Goal: Check status: Check status

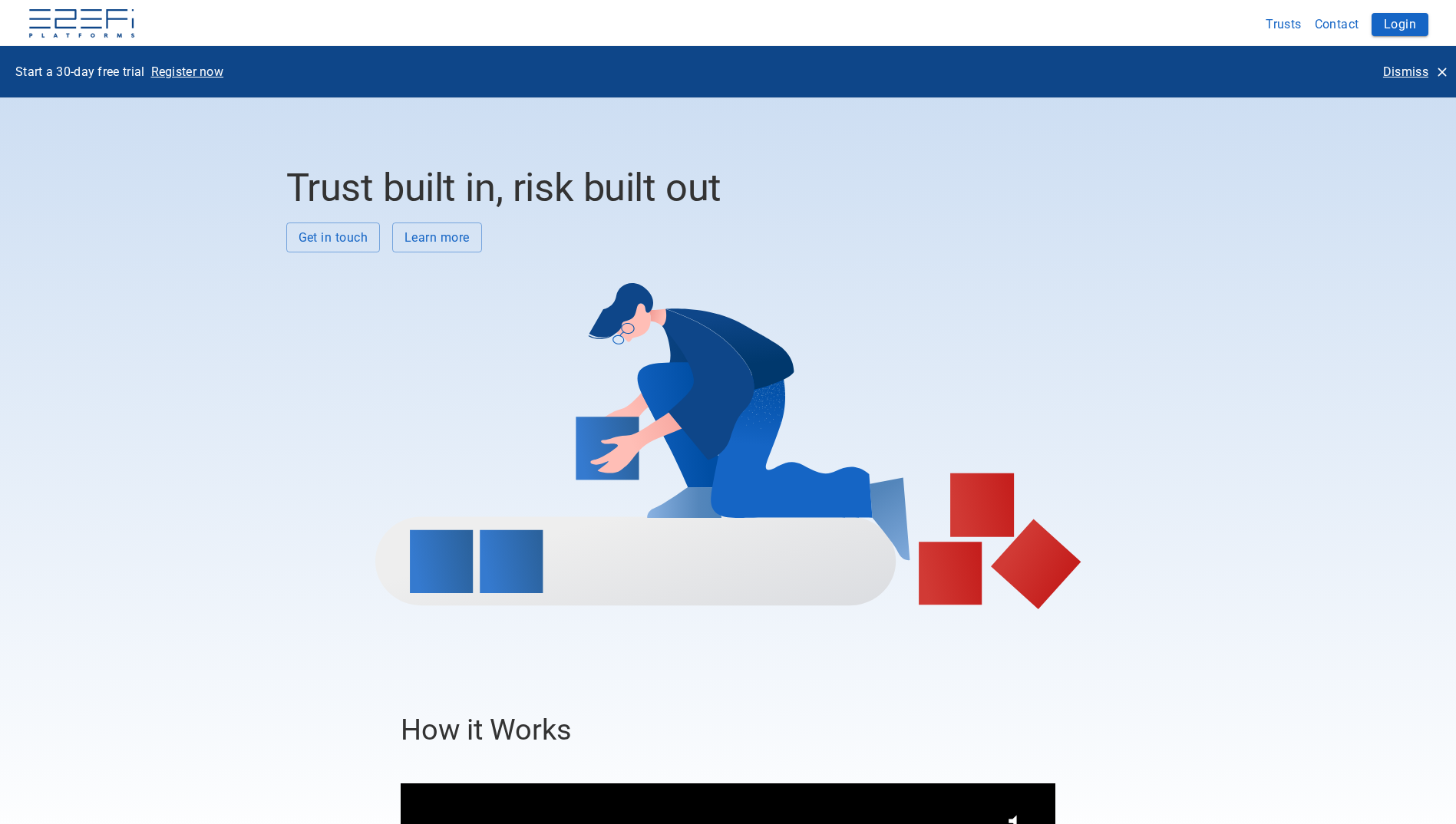
click at [1277, 22] on button "Trusts" at bounding box center [1285, 25] width 49 height 30
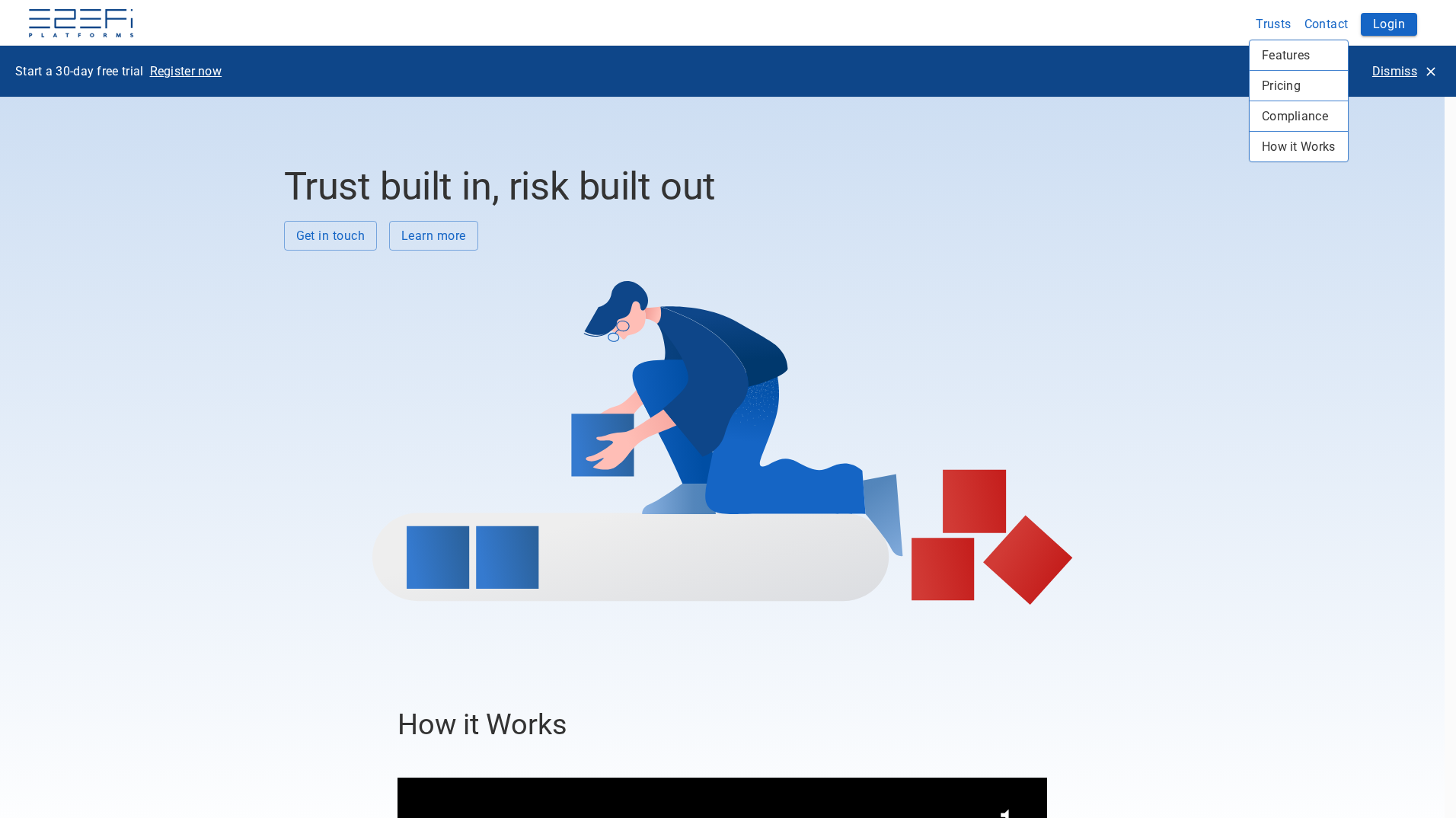
click at [1386, 26] on div at bounding box center [728, 409] width 1456 height 818
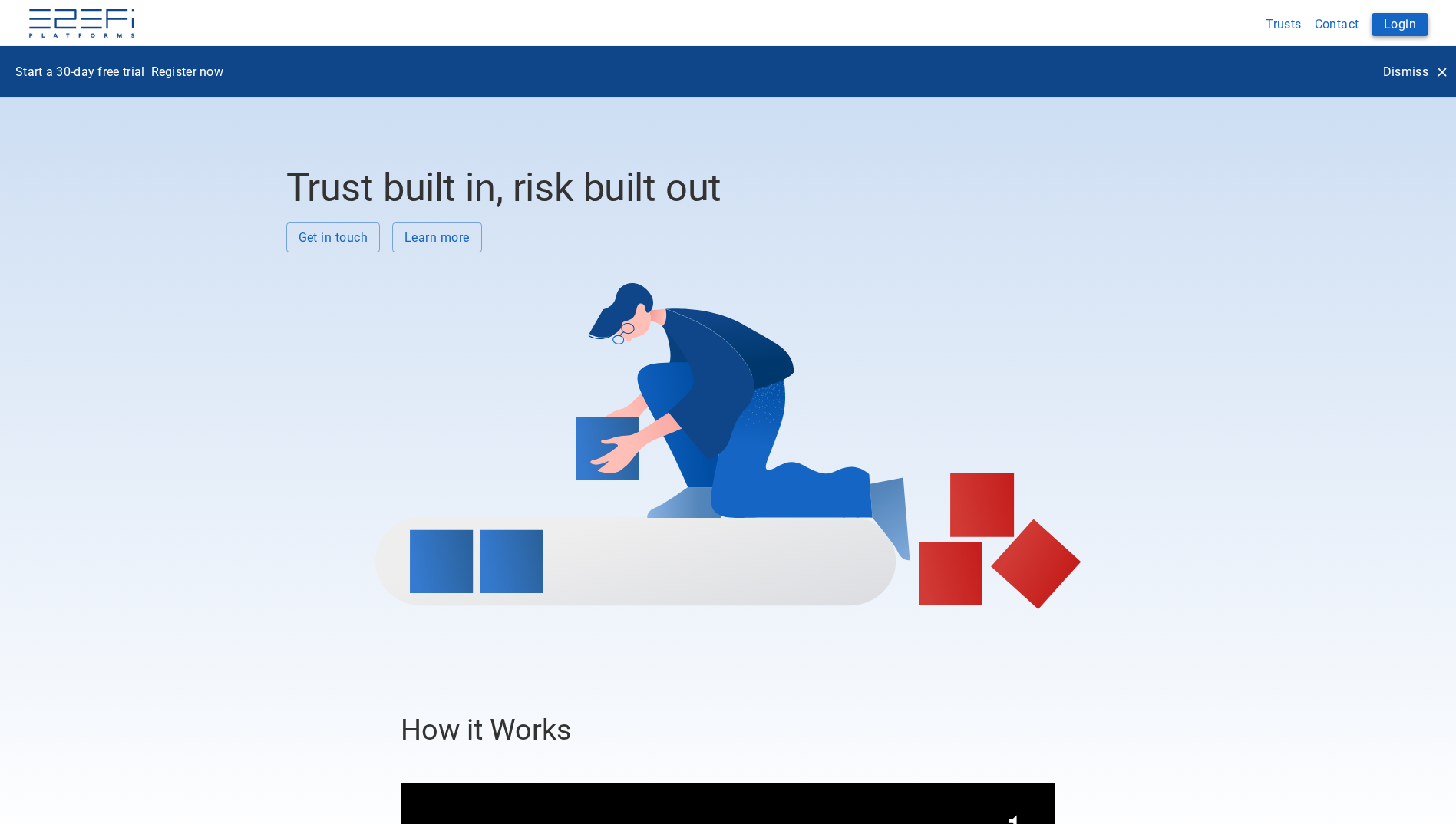
click at [1396, 22] on button "Login" at bounding box center [1400, 25] width 57 height 23
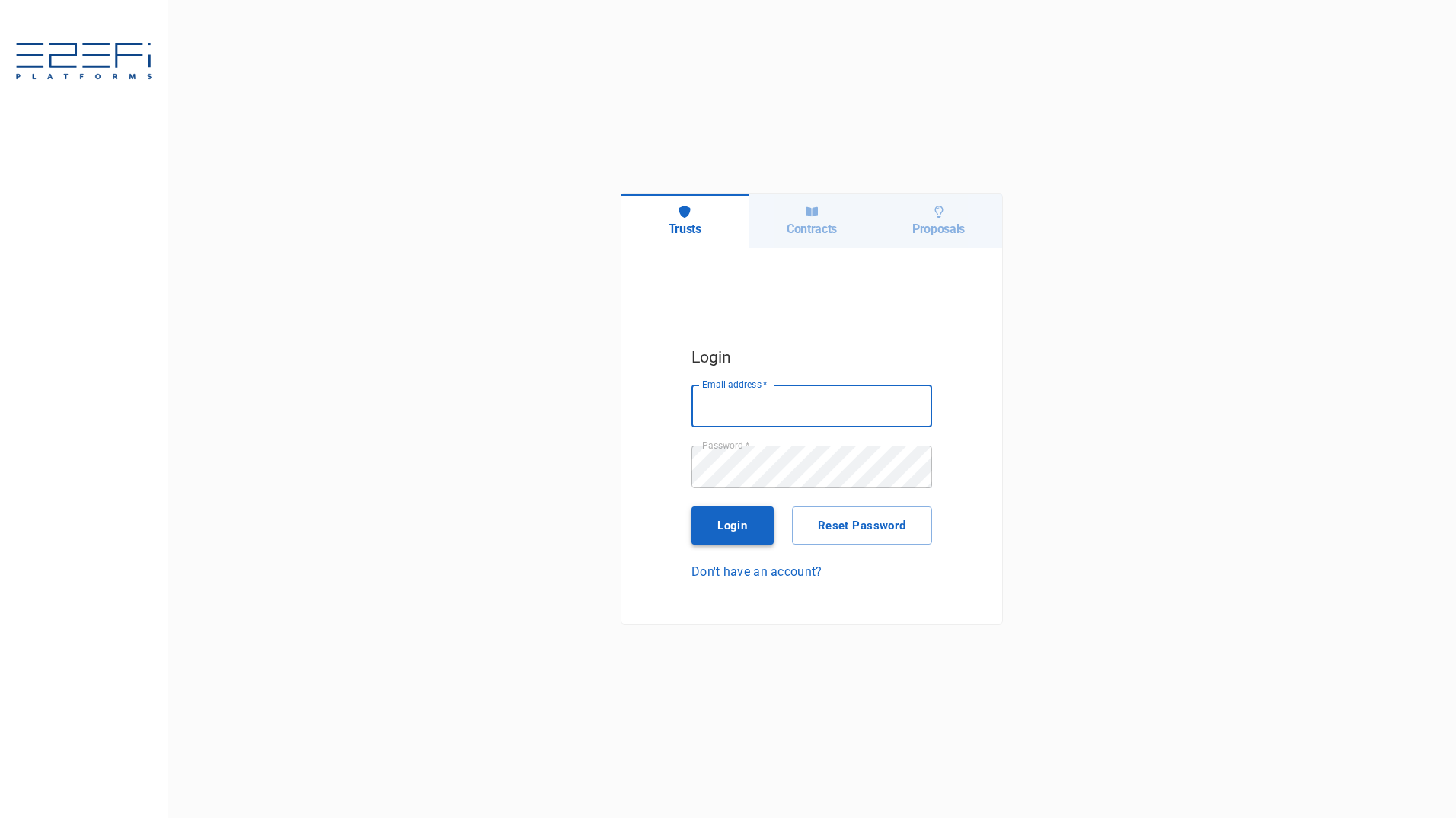
type input "maxine@fara.au"
click at [729, 530] on button "Login" at bounding box center [733, 526] width 83 height 39
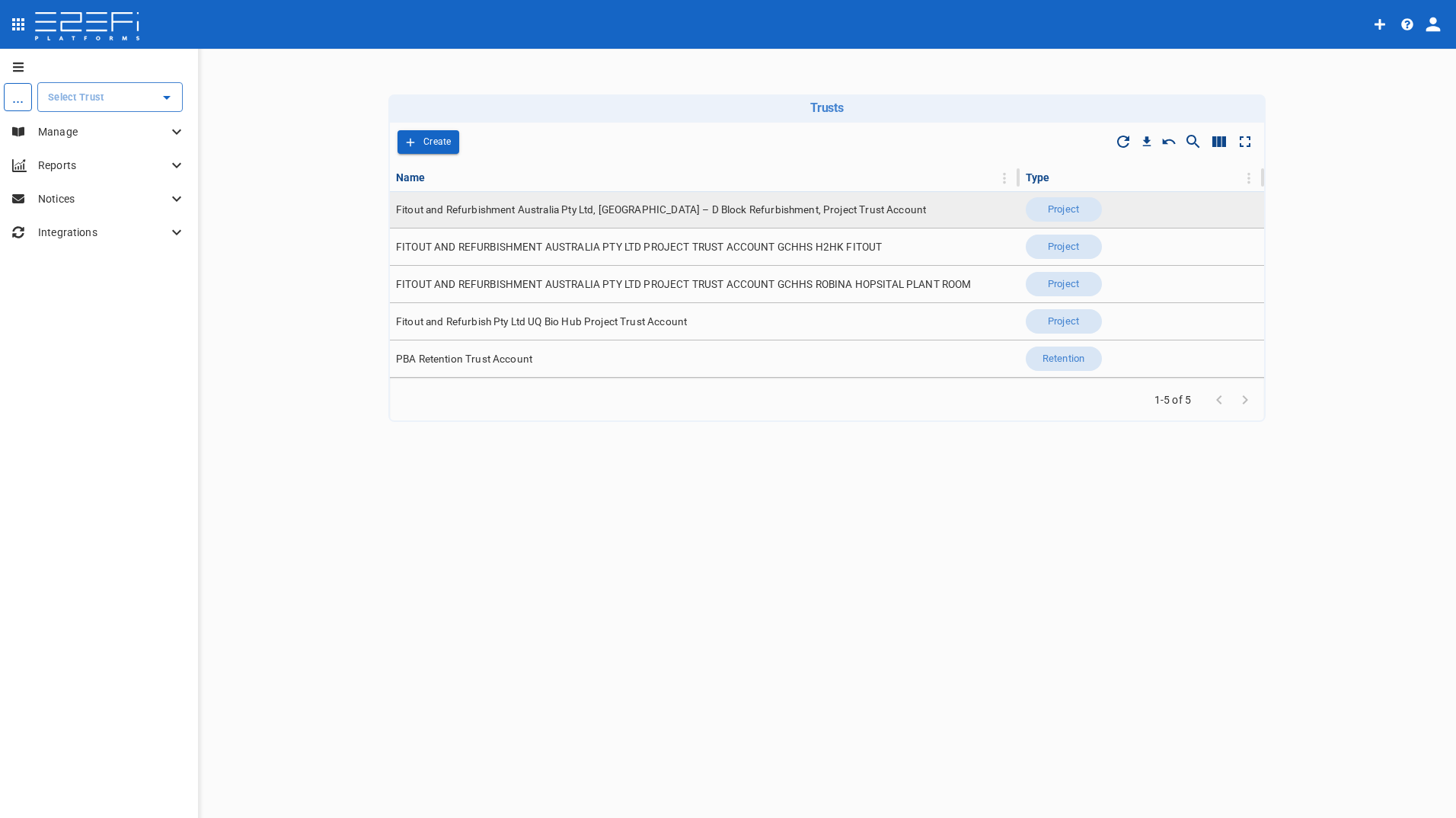
click at [614, 210] on span "Fitout and Refurbishment Australia Pty Ltd, Burleigh Heads State School – D Blo…" at bounding box center [661, 210] width 530 height 14
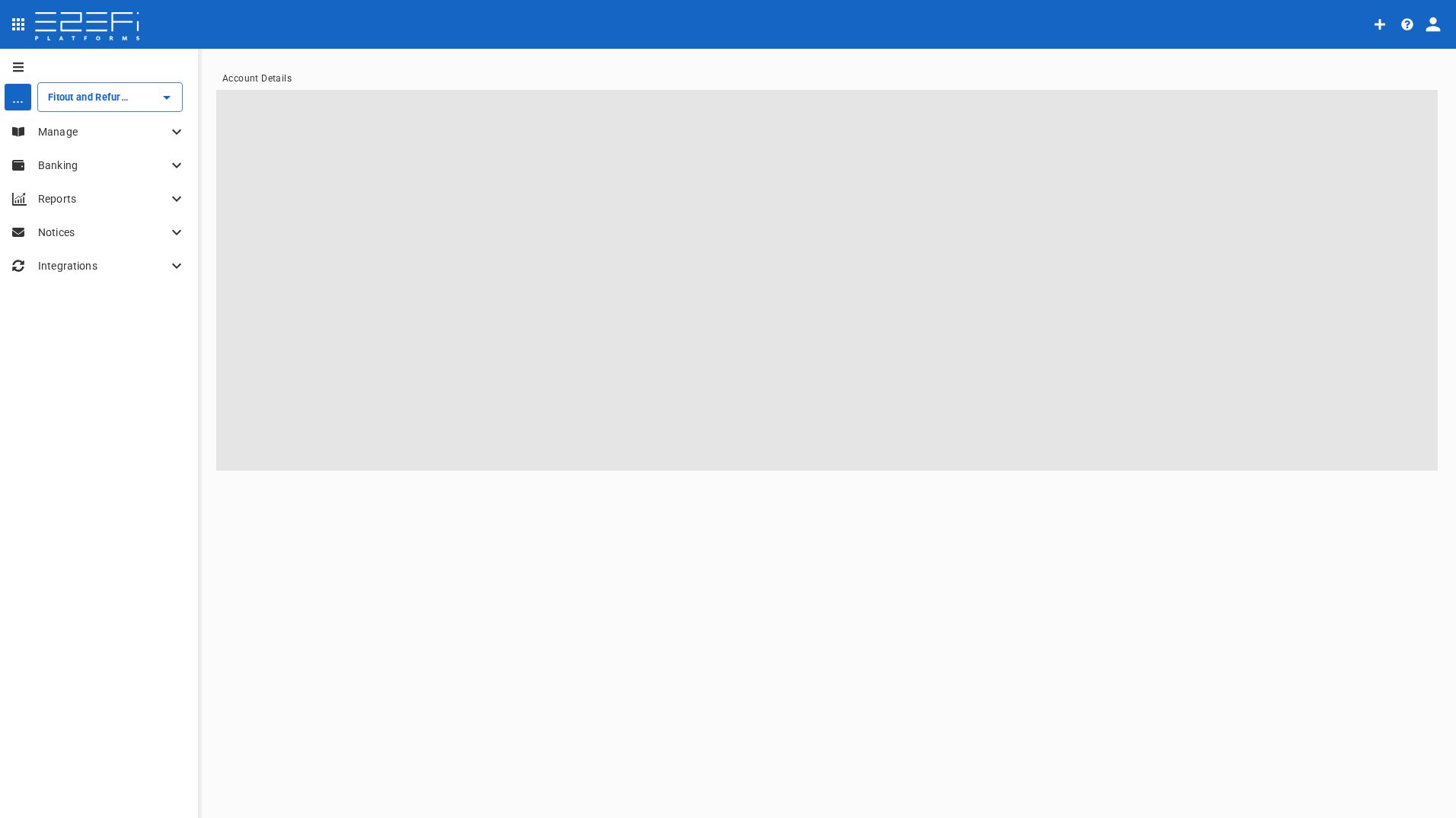
type input "Fitout and Refurbishment Australia Pty Ltd, Burleigh Heads State School – D Blo…"
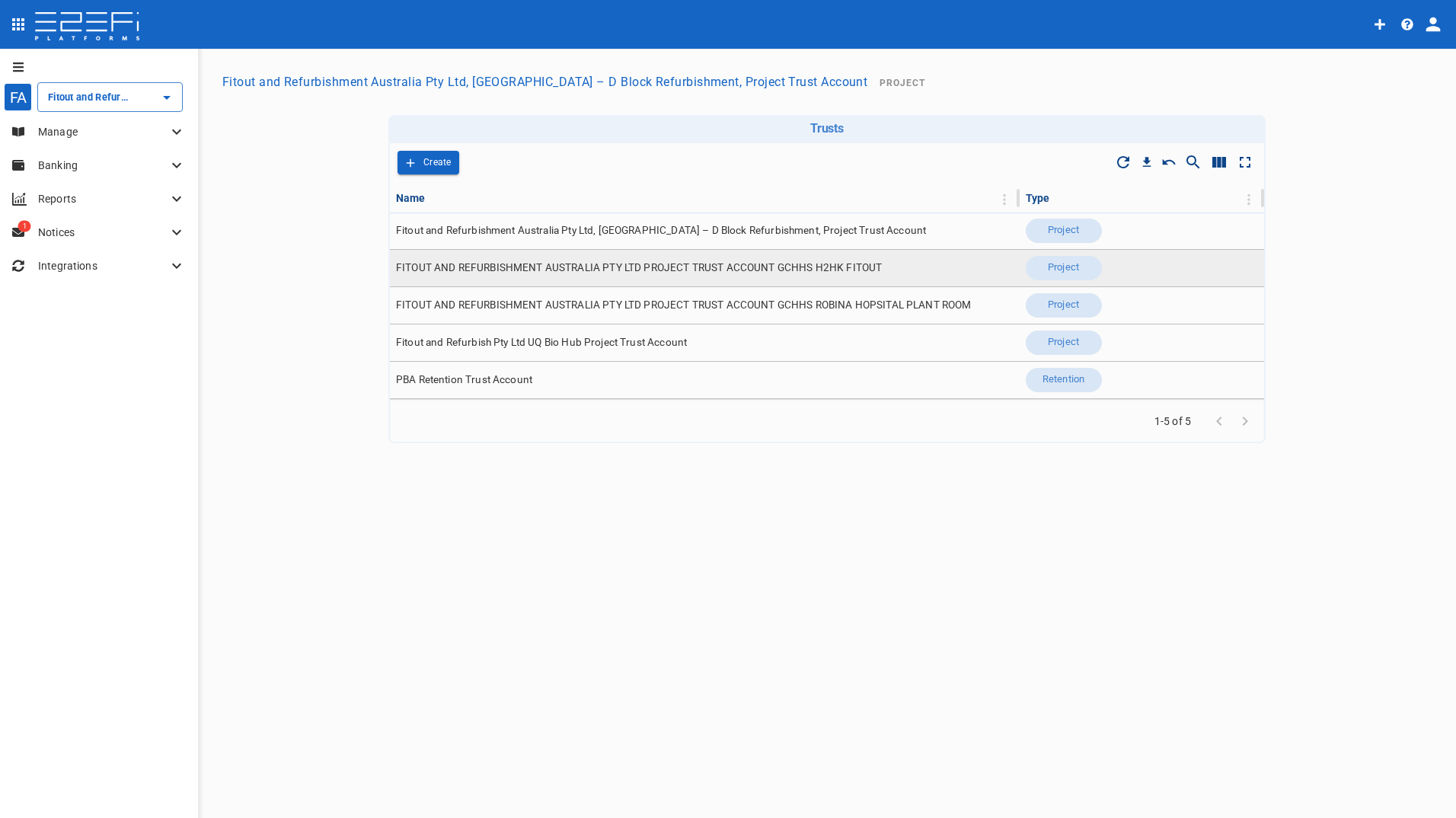
click at [763, 266] on span "FITOUT AND REFURBISHMENT AUSTRALIA PTY LTD PROJECT TRUST ACCOUNT GCHHS H2HK FIT…" at bounding box center [638, 267] width 486 height 14
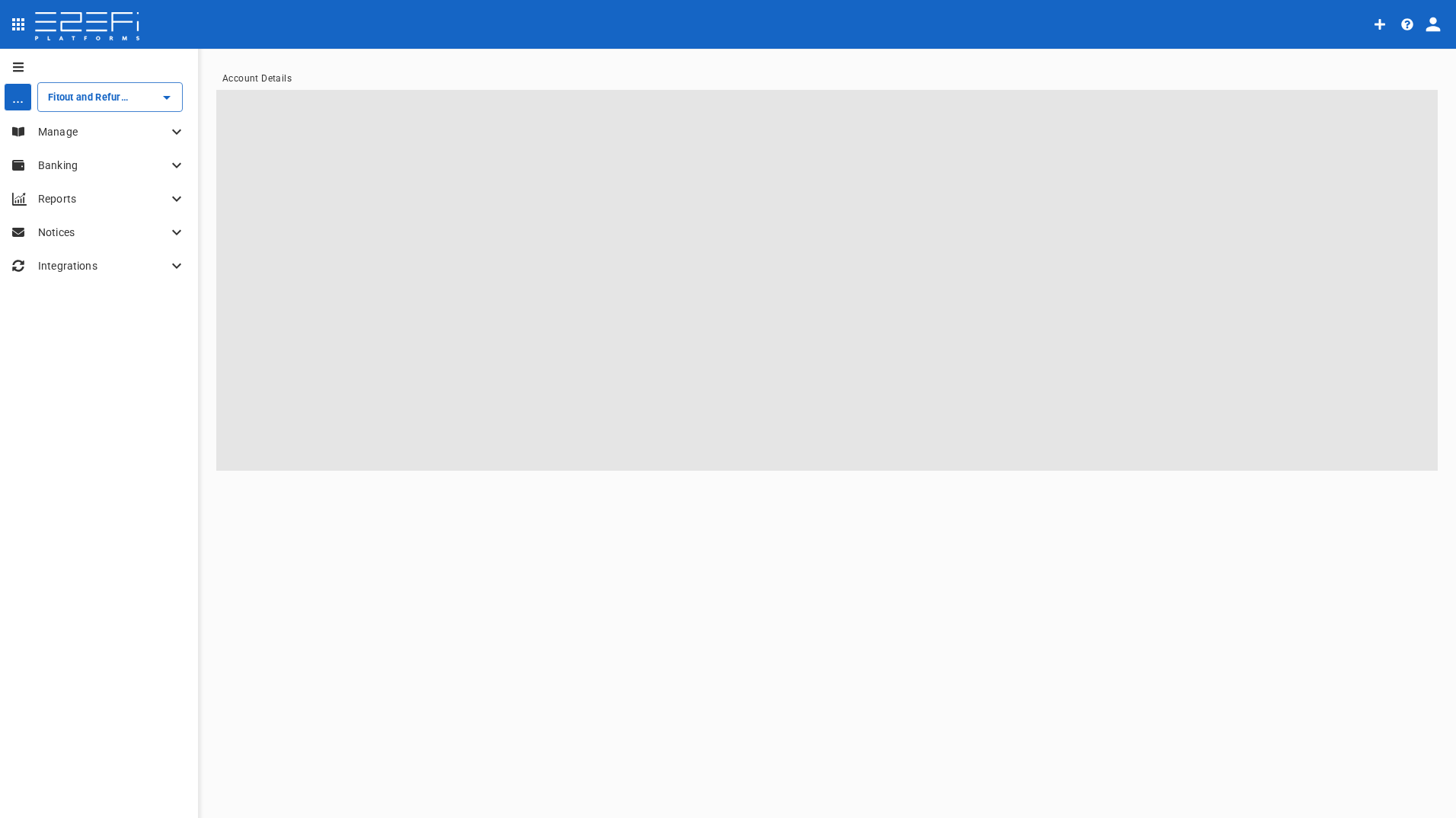
type input "FITOUT AND REFURBISHMENT AUSTRALIA PTY LTD PROJECT TRUST ACCOUNT GCHHS H2HK FIT…"
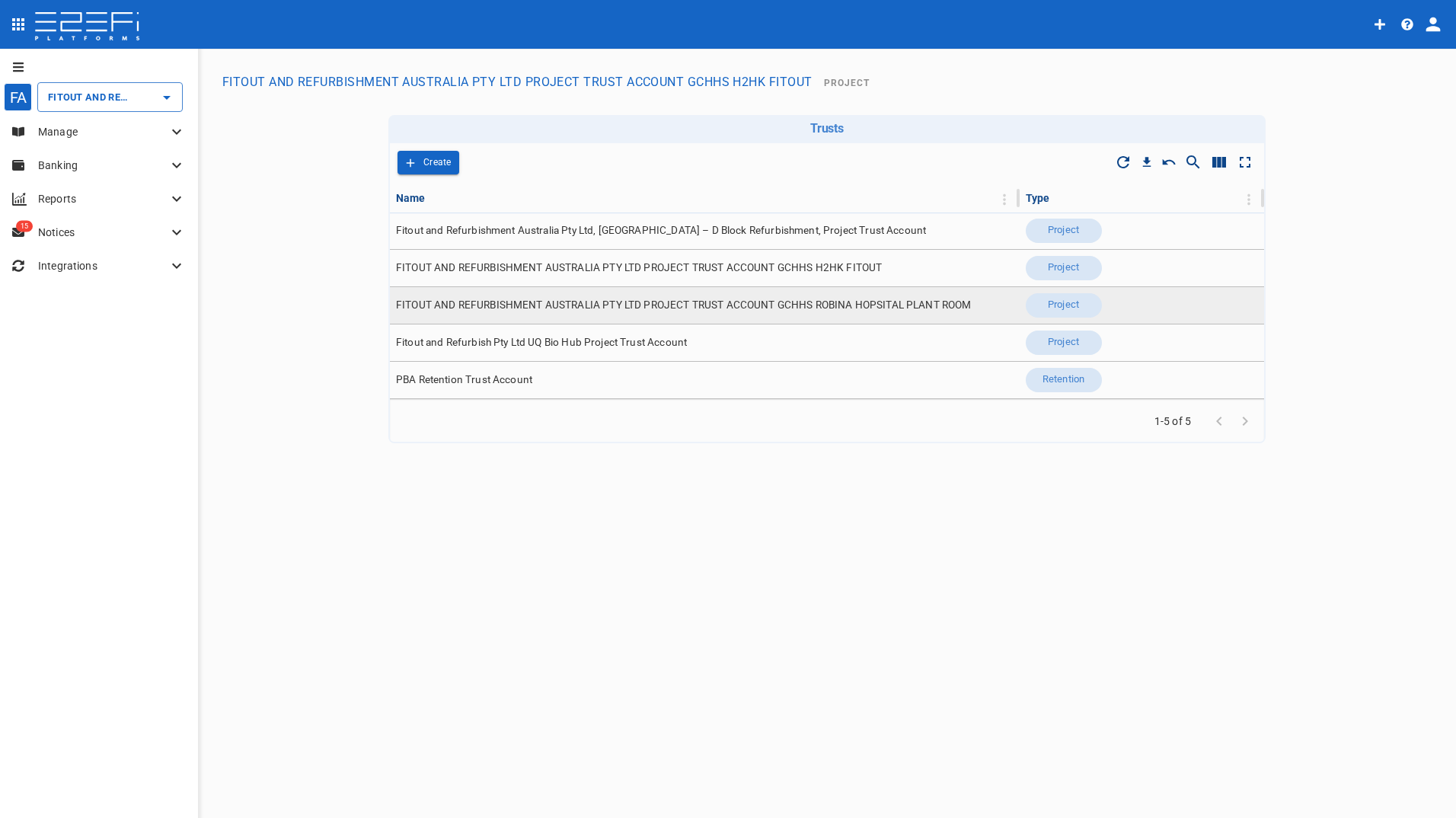
click at [818, 306] on span "FITOUT AND REFURBISHMENT AUSTRALIA PTY LTD PROJECT TRUST ACCOUNT GCHHS ROBINA H…" at bounding box center [683, 305] width 576 height 14
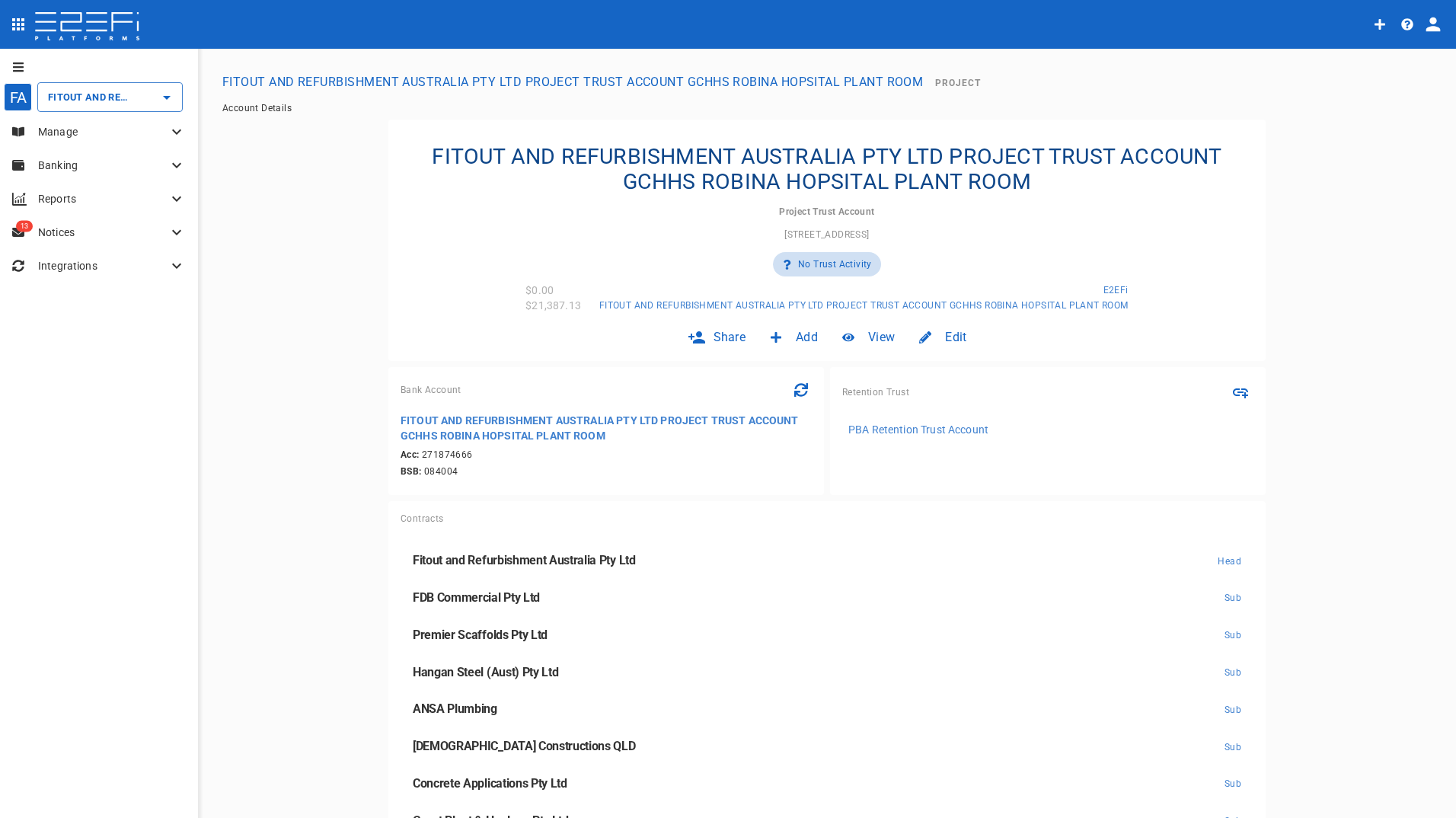
click at [171, 163] on icon at bounding box center [176, 165] width 18 height 18
click at [55, 293] on span "Reconcile" at bounding box center [53, 291] width 42 height 10
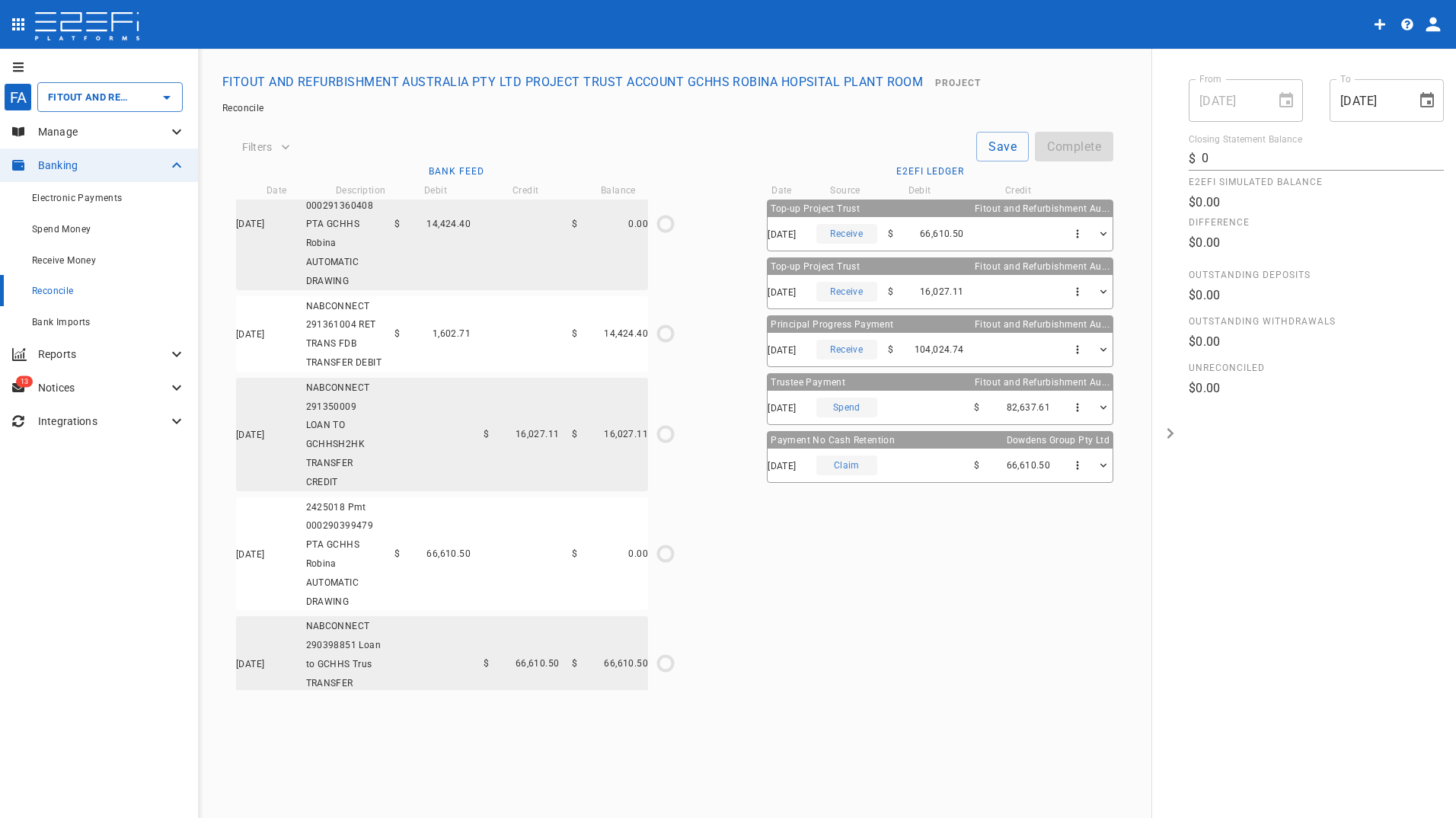
scroll to position [256, 0]
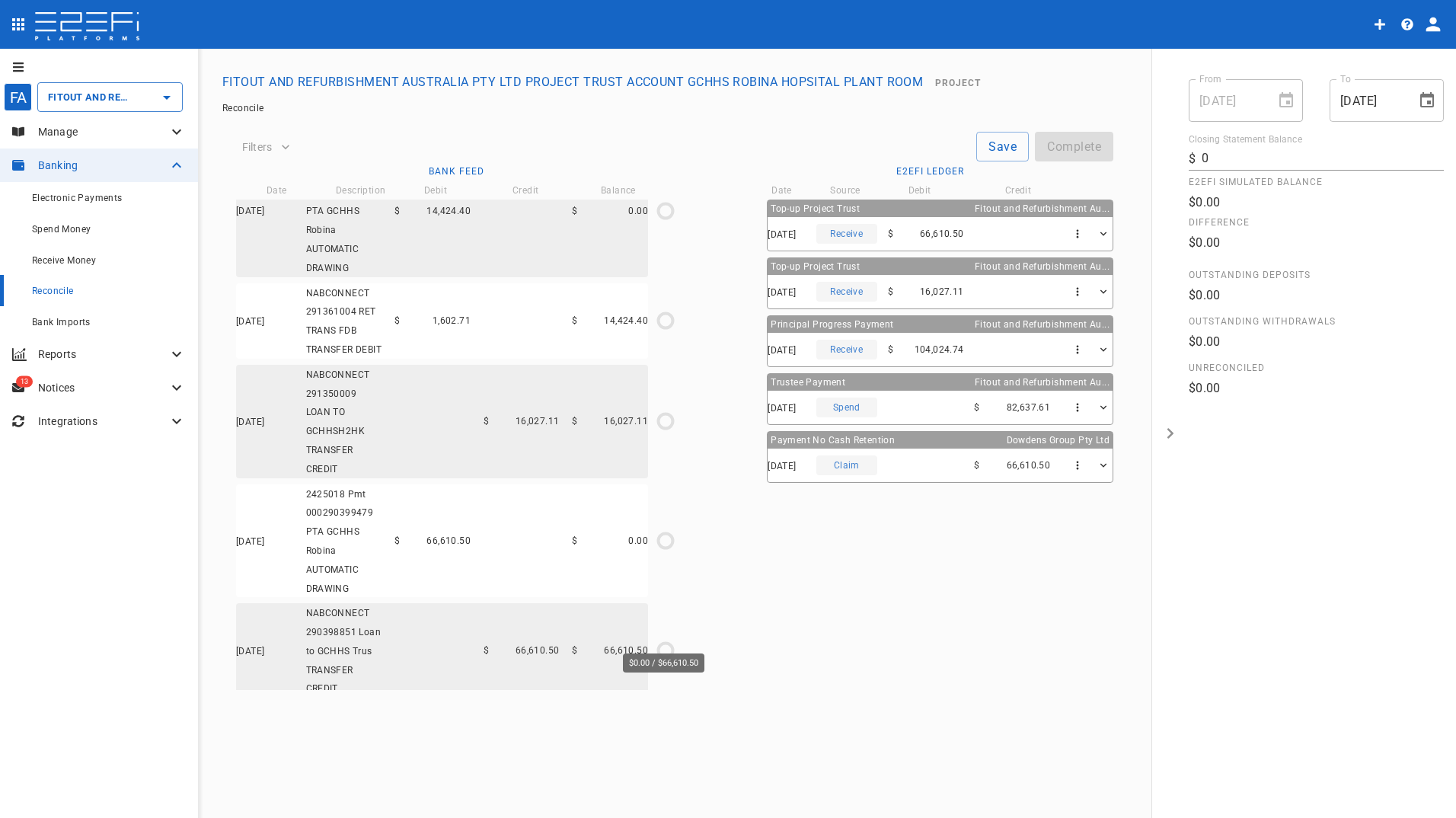
click at [663, 639] on icon "$0.00 / $66,610.50" at bounding box center [665, 651] width 23 height 23
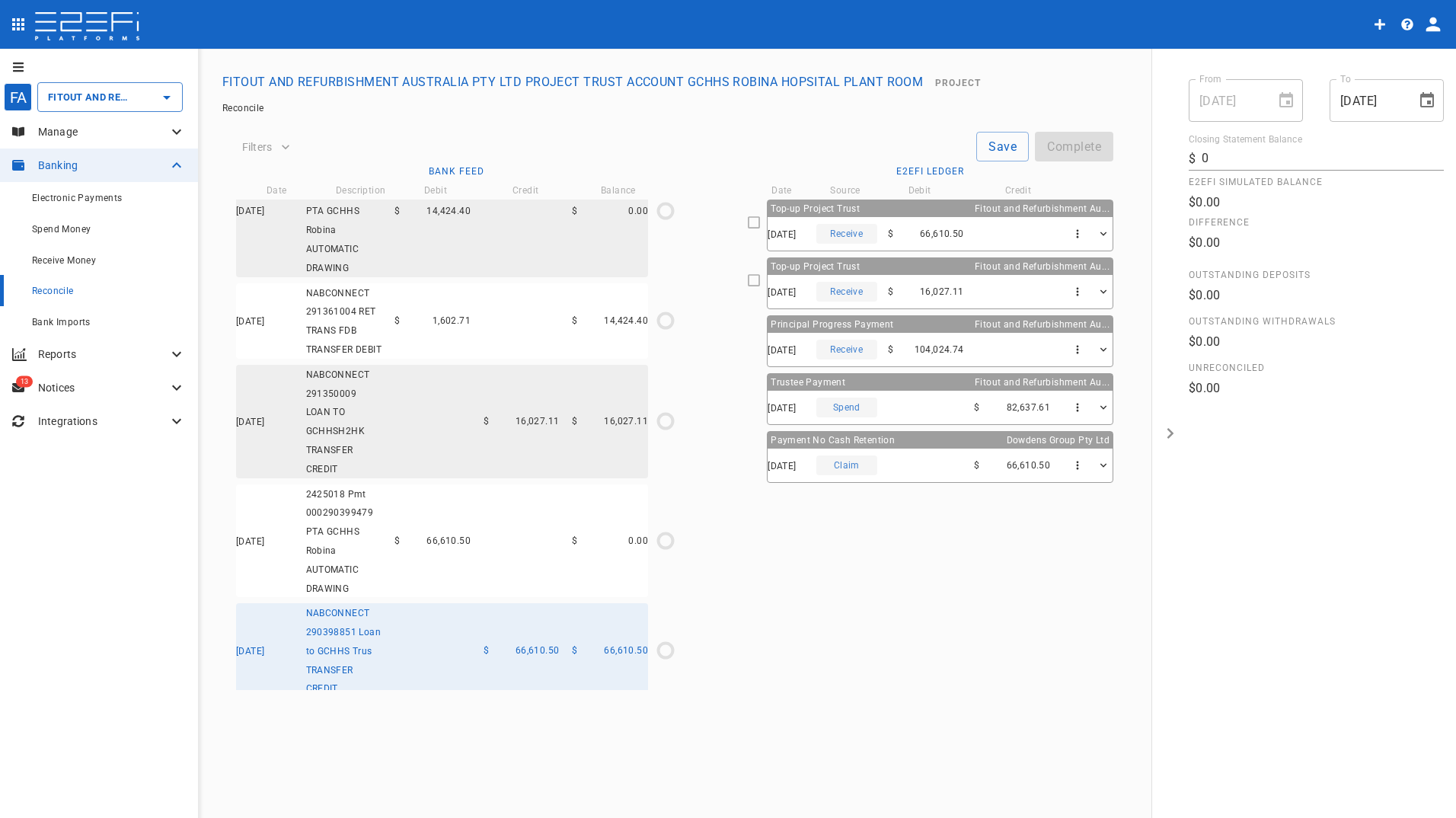
click at [758, 223] on icon at bounding box center [754, 222] width 14 height 14
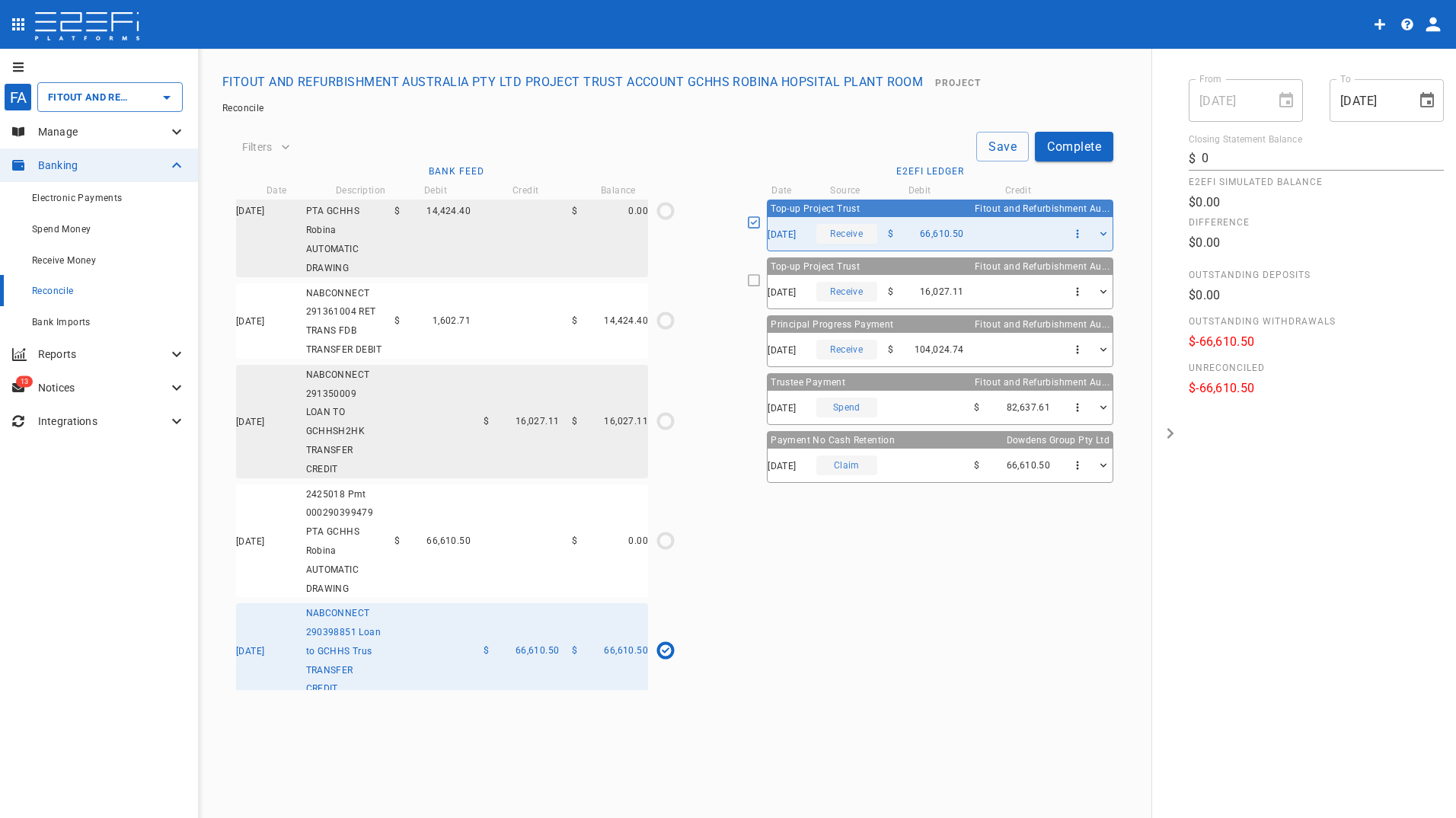
type input "11/06/2025"
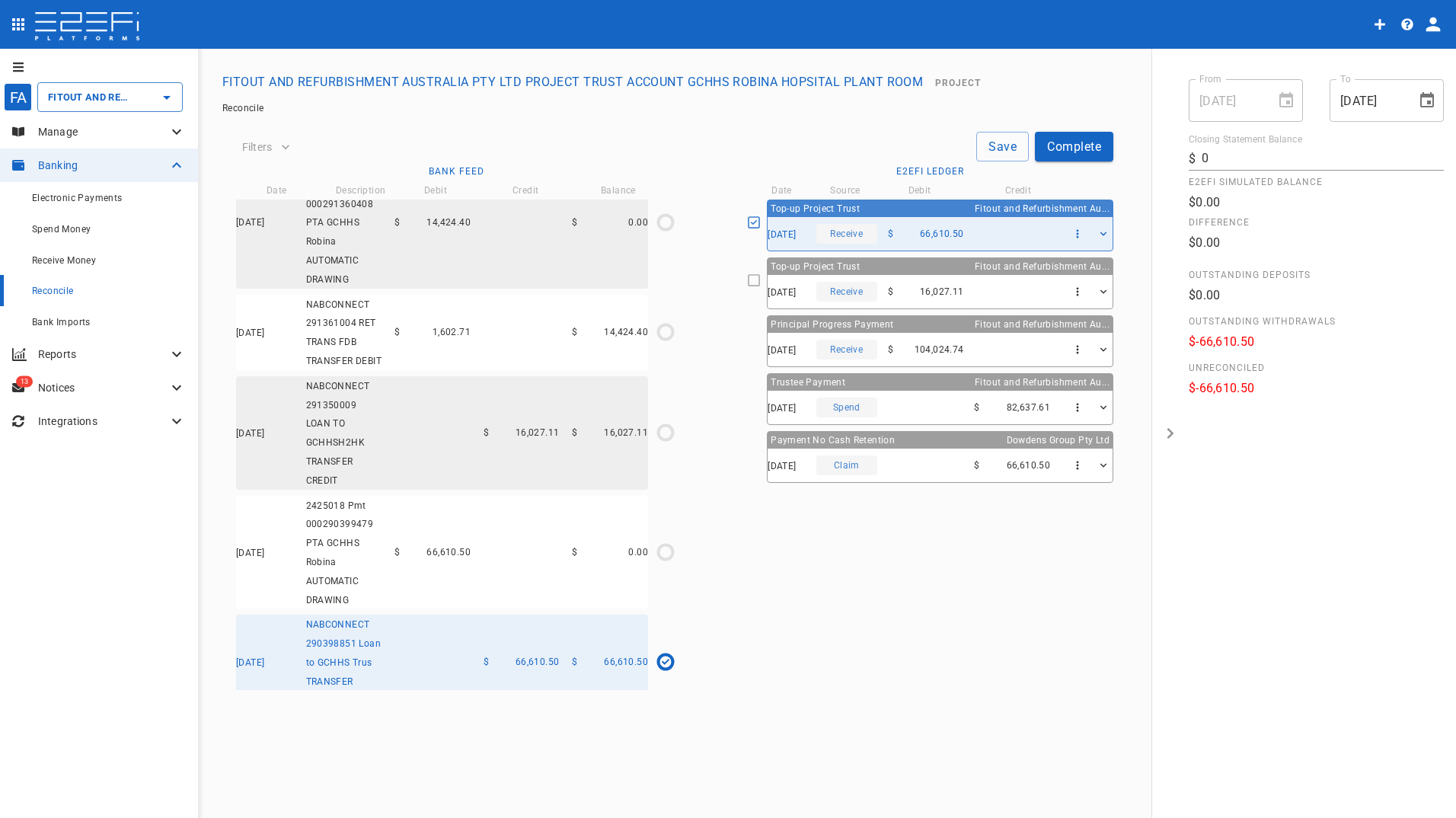
click at [176, 134] on icon at bounding box center [176, 131] width 18 height 18
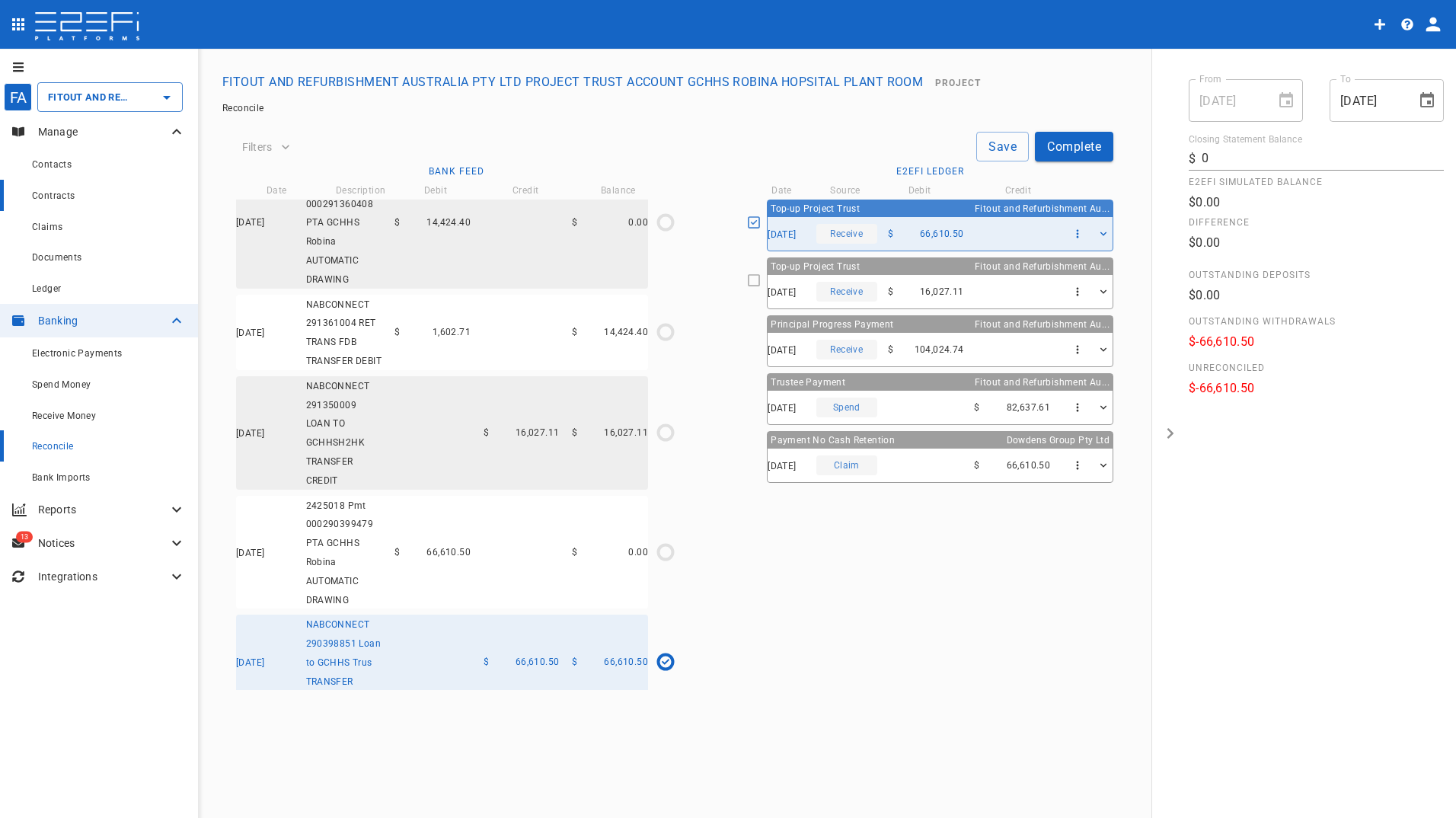
click at [66, 194] on span "Contracts" at bounding box center [54, 196] width 43 height 10
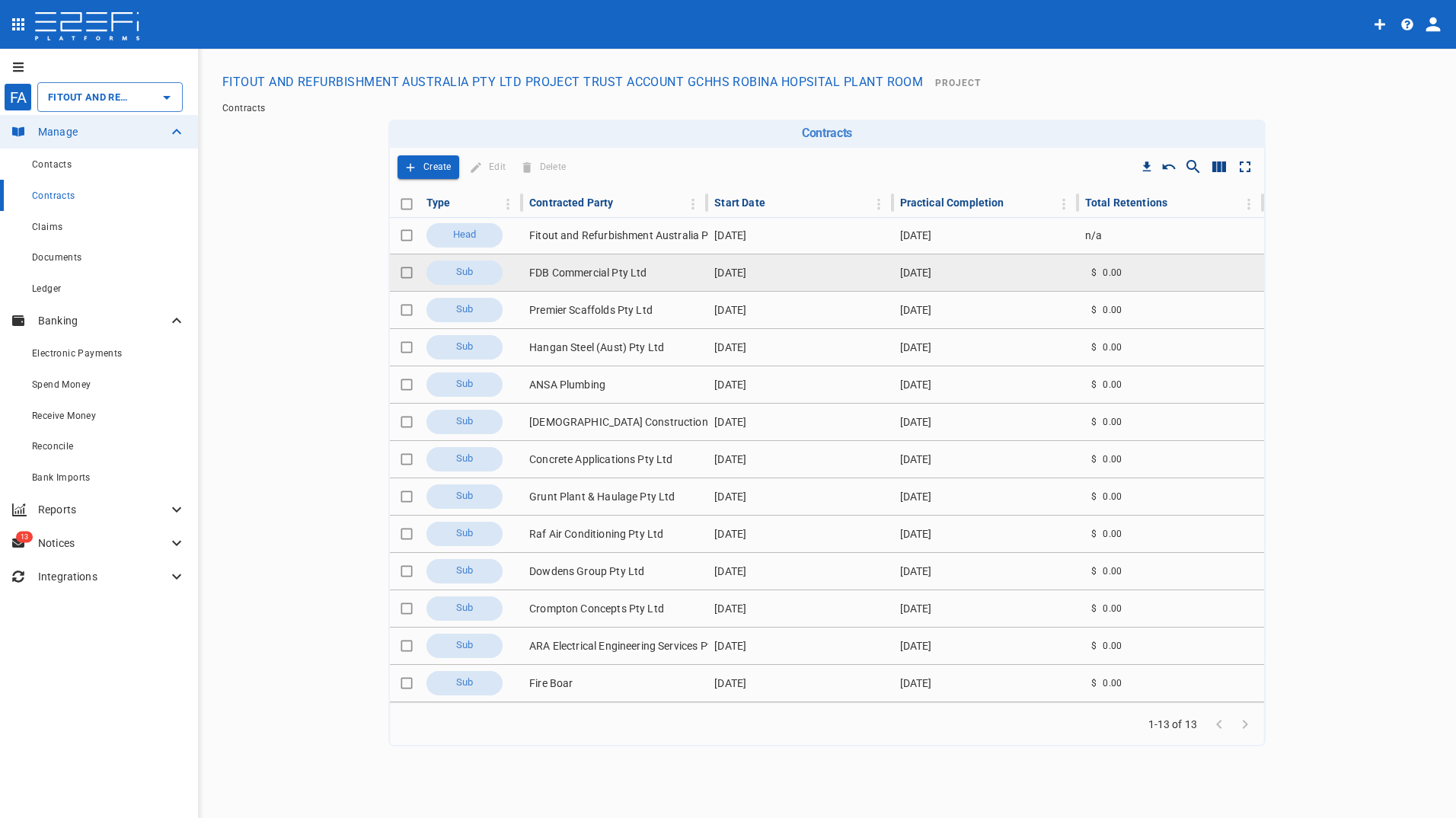
click at [552, 275] on td "FDB Commercial Pty Ltd" at bounding box center [616, 273] width 185 height 37
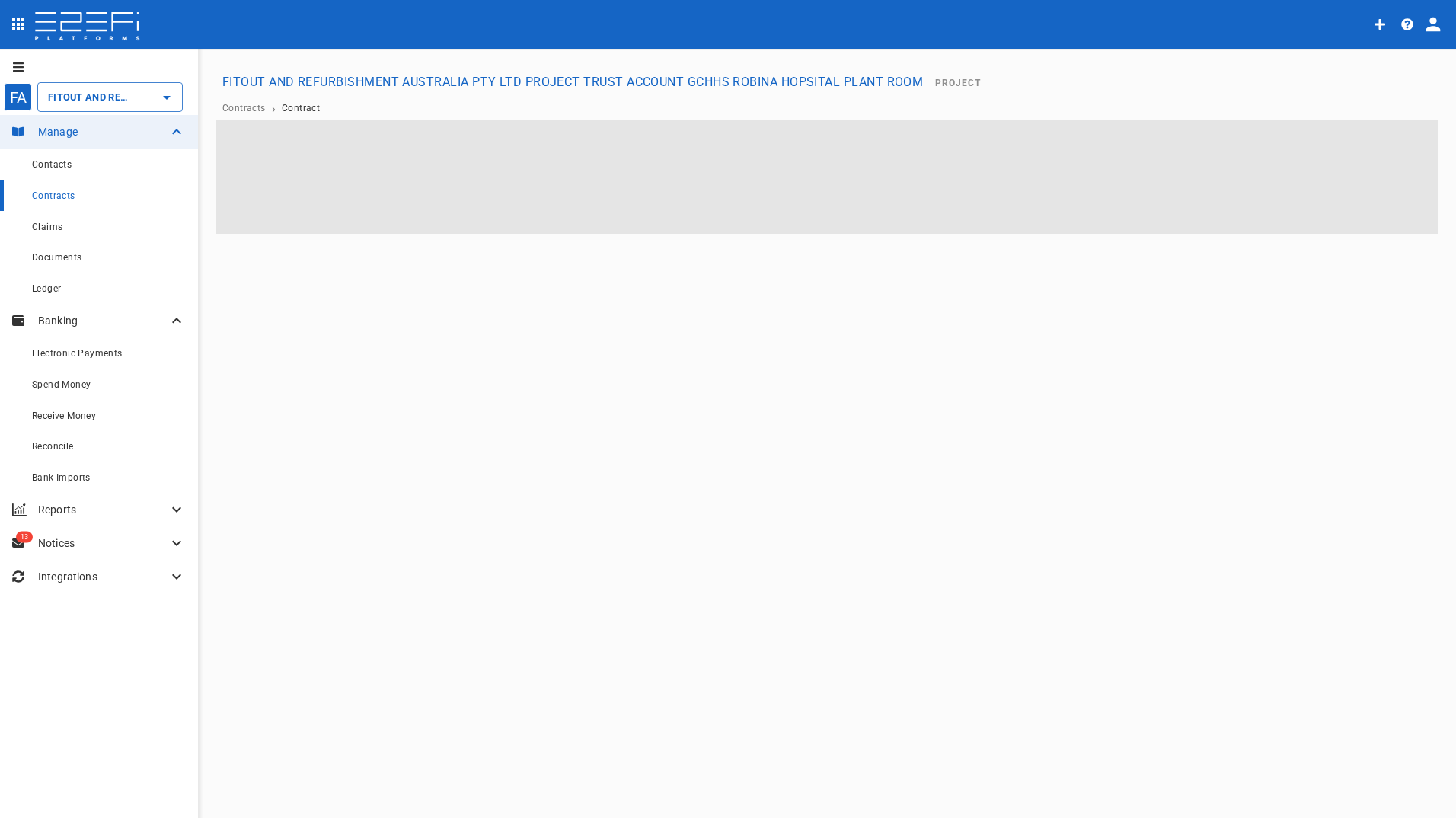
type input "FITOUT AND REFURBISHMENT AUSTRALIA PTY LTD PROJECT TRUST ACCOUNT GCHHS ROBINA H…"
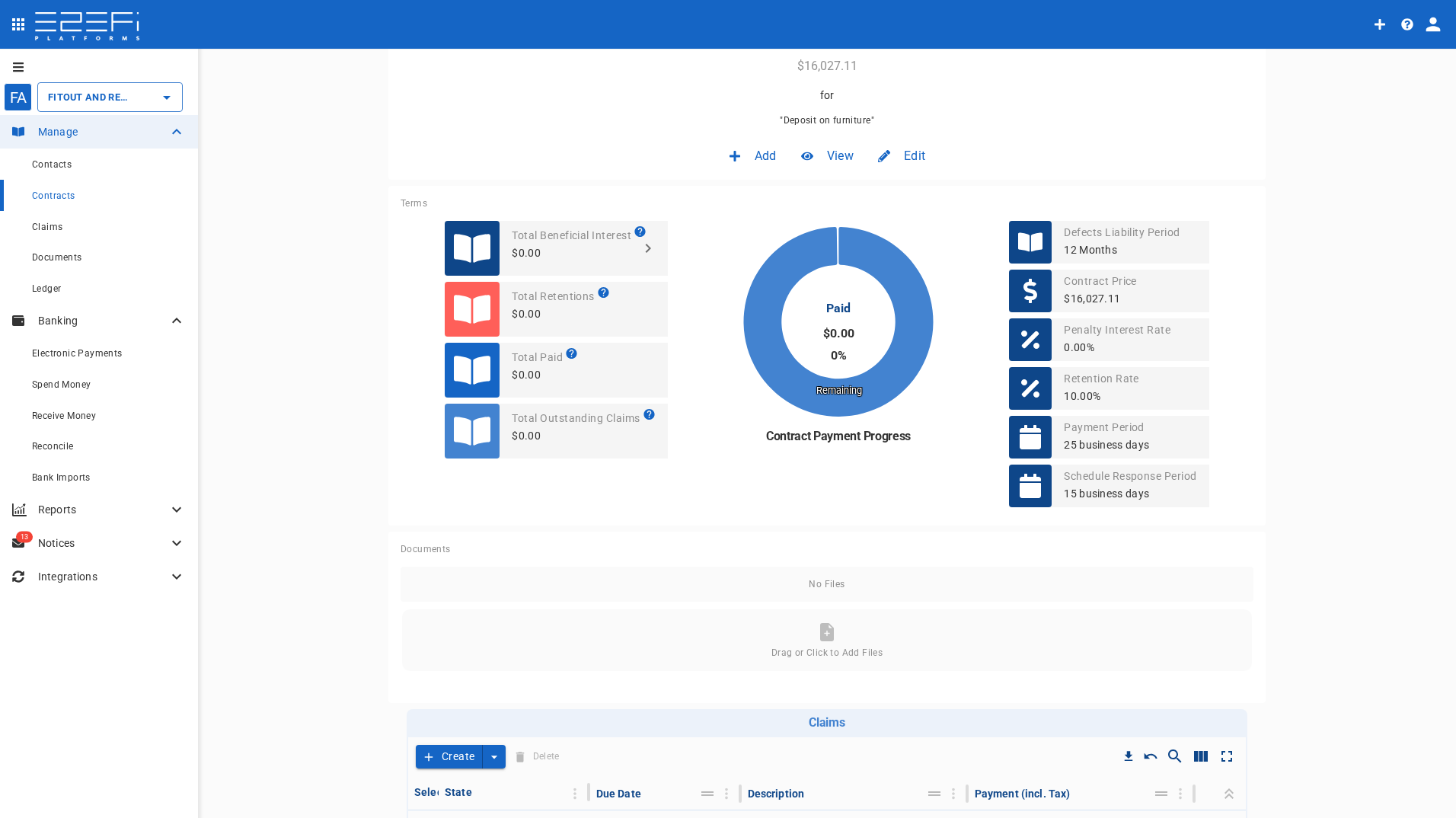
scroll to position [255, 0]
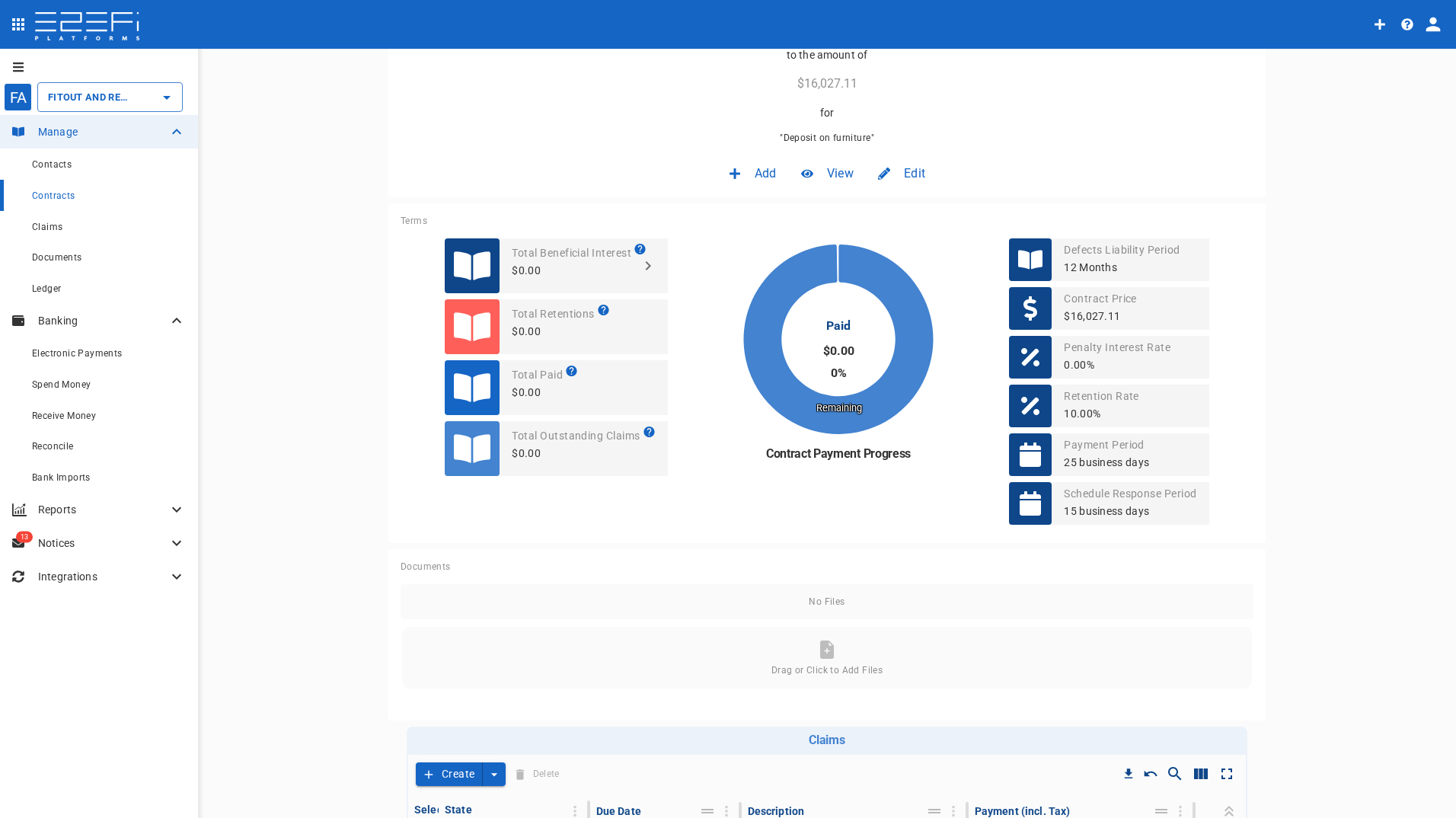
click at [740, 167] on div at bounding box center [742, 173] width 26 height 12
click at [69, 449] on div at bounding box center [728, 409] width 1456 height 818
click at [69, 449] on span "Reconcile" at bounding box center [53, 446] width 42 height 10
